Goal: Find specific page/section: Find specific page/section

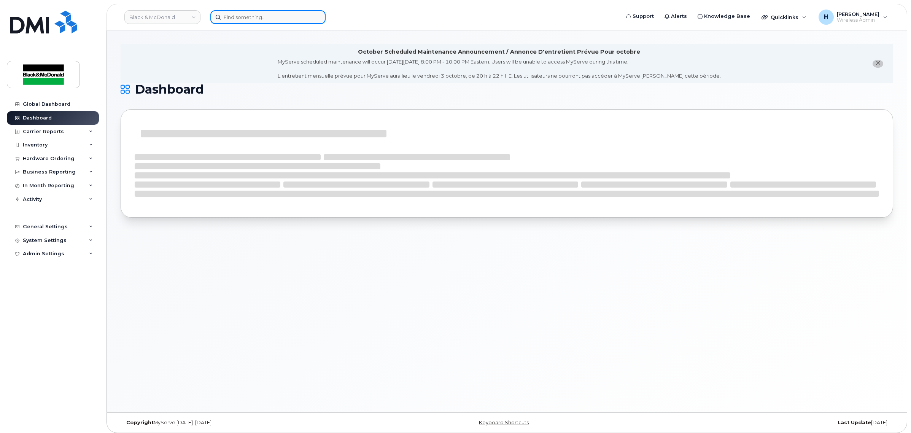
click at [264, 20] on input at bounding box center [267, 17] width 115 height 14
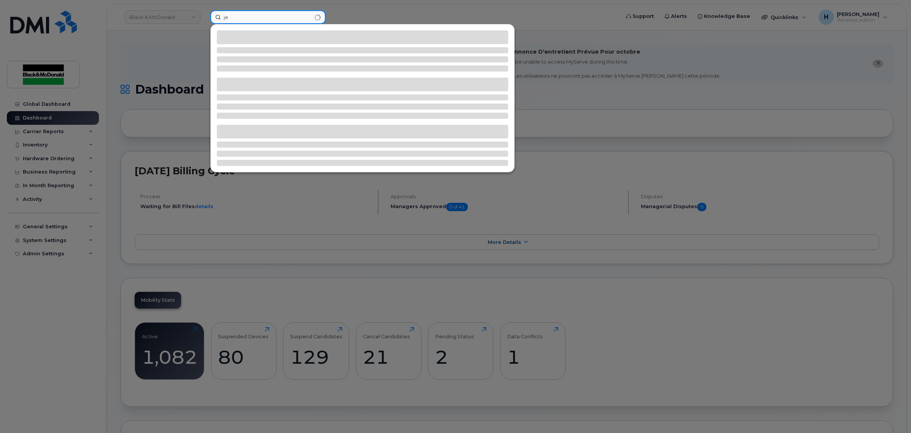
type input "j"
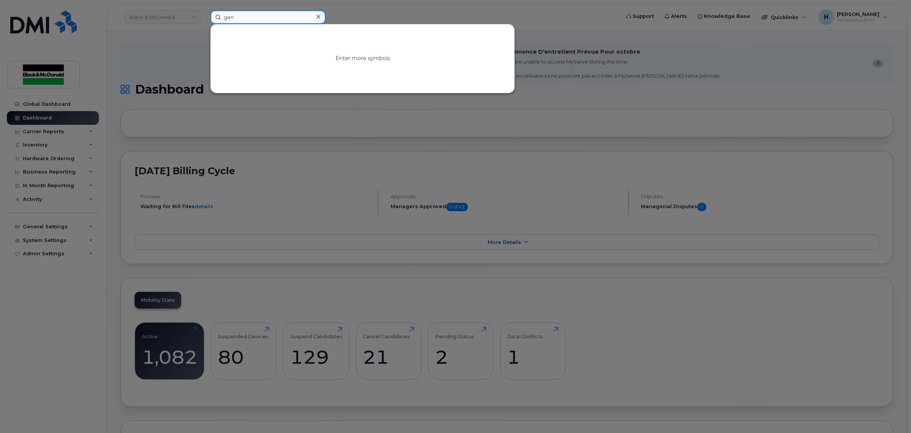
type input "[PERSON_NAME]"
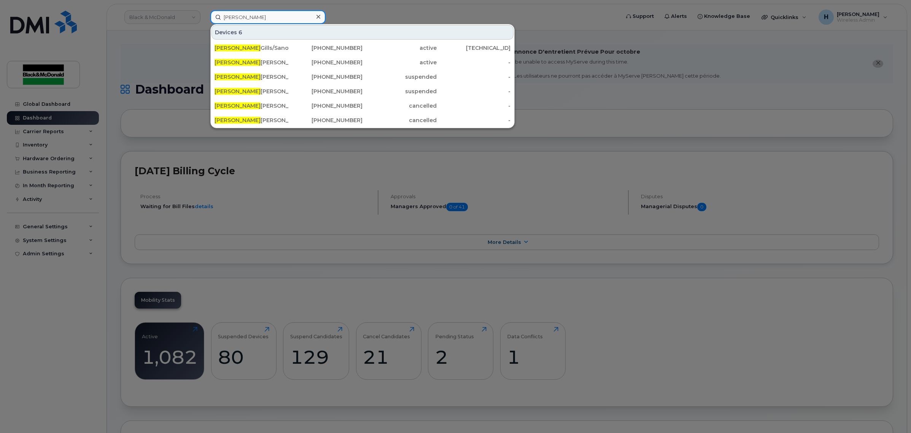
drag, startPoint x: 264, startPoint y: 20, endPoint x: 171, endPoint y: 14, distance: 92.2
click at [204, 14] on div "[PERSON_NAME] 6 [PERSON_NAME]/Sanofi B200 [PHONE_NUMBER] active [TECHNICAL_ID] …" at bounding box center [412, 17] width 416 height 14
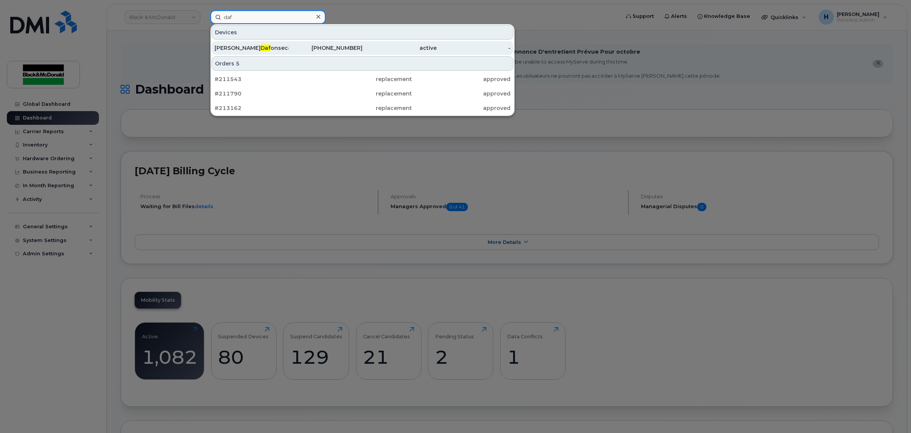
type input "daf"
click at [249, 51] on div "[PERSON_NAME] onseca" at bounding box center [251, 48] width 74 height 8
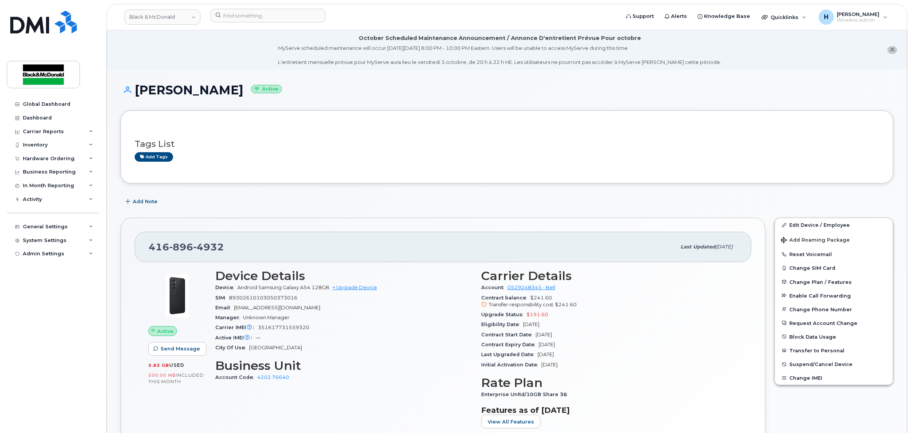
click at [443, 274] on h3 "Device Details" at bounding box center [343, 276] width 257 height 14
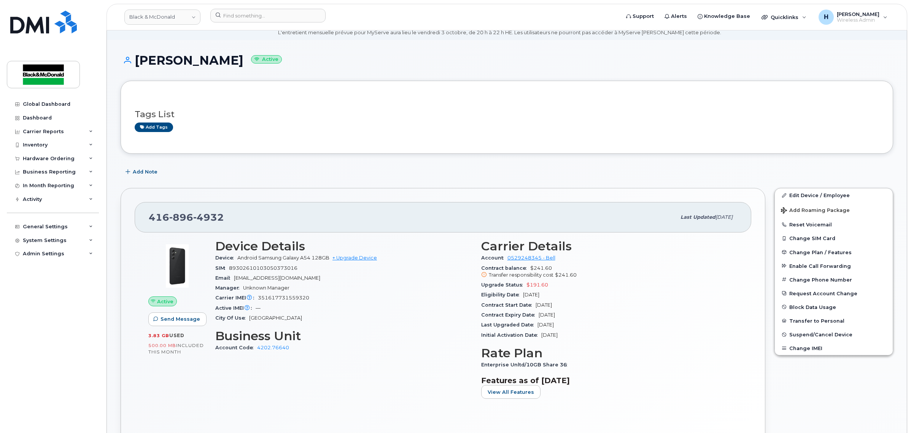
scroll to position [48, 0]
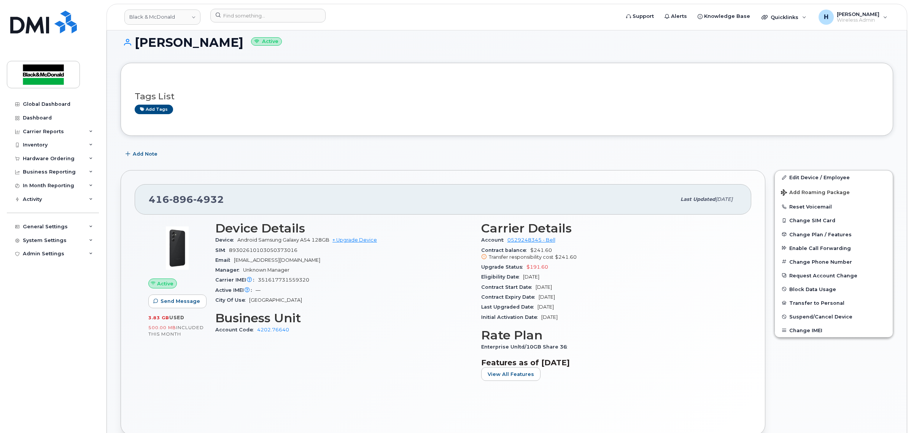
click at [455, 256] on div "Email [EMAIL_ADDRESS][DOMAIN_NAME]" at bounding box center [343, 260] width 257 height 10
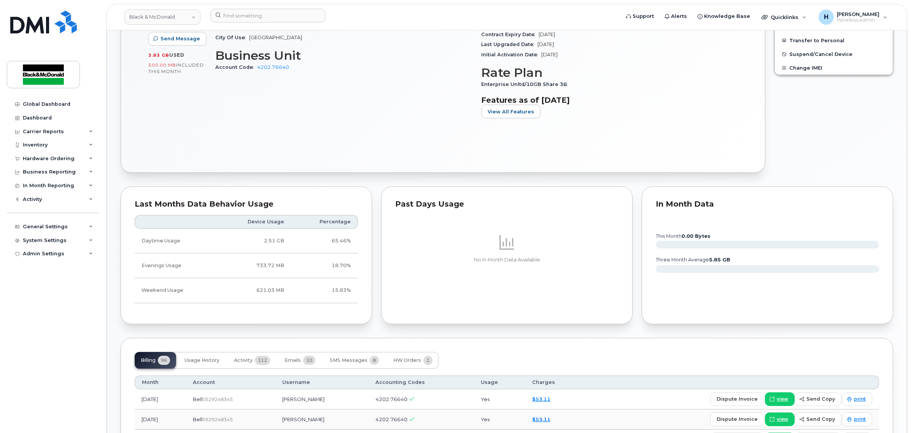
scroll to position [301, 0]
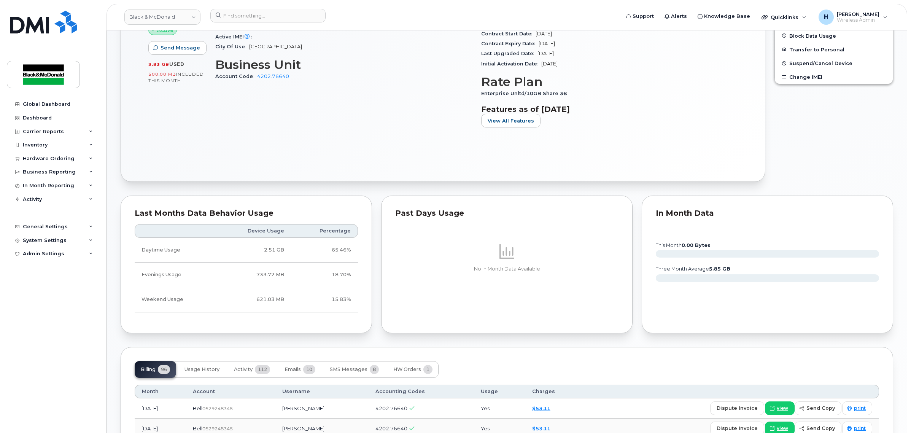
click at [389, 129] on div "Device Details Device Android Samsung Galaxy A54 128GB + Upgrade Device SIM [TE…" at bounding box center [344, 50] width 266 height 175
